Goal: Task Accomplishment & Management: Manage account settings

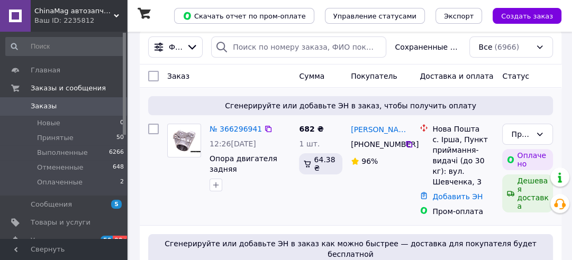
scroll to position [127, 0]
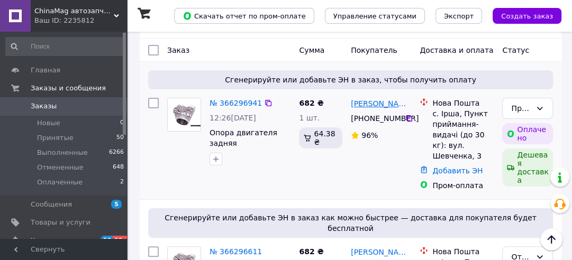
click at [383, 104] on link "[PERSON_NAME]" at bounding box center [381, 103] width 60 height 11
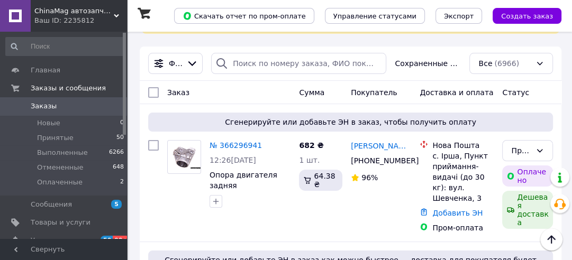
scroll to position [127, 0]
